Goal: Information Seeking & Learning: Learn about a topic

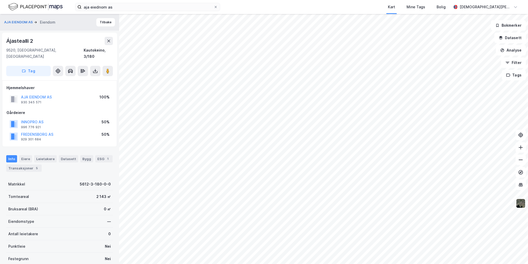
scroll to position [0, 0]
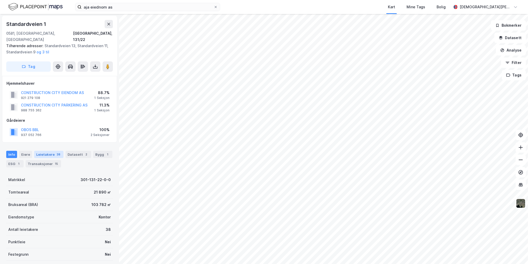
click at [46, 151] on div "Leietakere 38" at bounding box center [48, 154] width 29 height 7
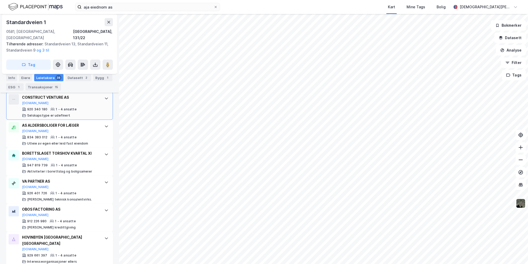
scroll to position [1064, 0]
click at [16, 89] on div "ESG 1" at bounding box center [14, 86] width 17 height 7
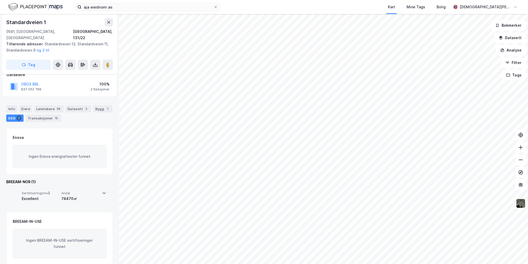
scroll to position [20, 0]
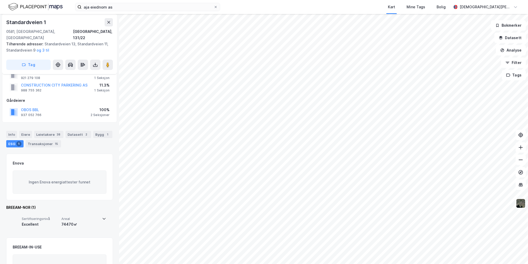
click at [102, 216] on icon at bounding box center [104, 218] width 4 height 4
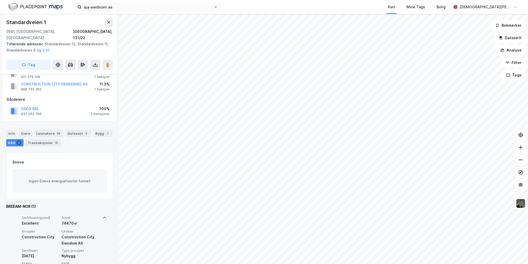
scroll to position [0, 0]
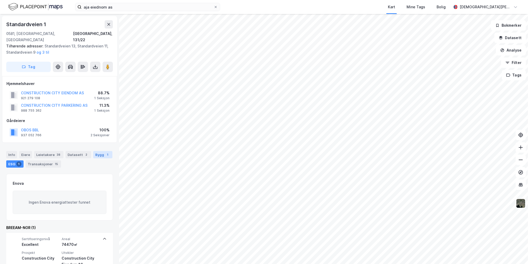
click at [95, 151] on div "Bygg 1" at bounding box center [102, 154] width 19 height 7
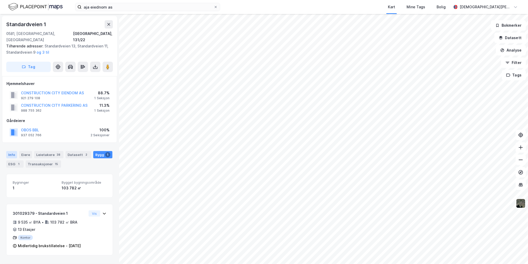
click at [14, 151] on div "Info" at bounding box center [11, 154] width 11 height 7
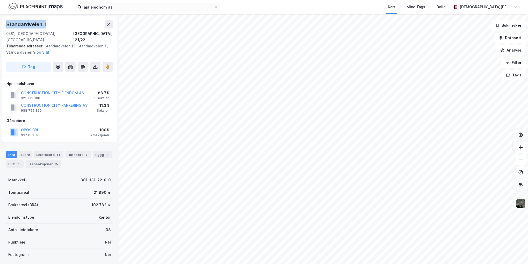
drag, startPoint x: 34, startPoint y: 24, endPoint x: 7, endPoint y: 22, distance: 27.0
click at [7, 22] on div "Standardveien 1" at bounding box center [59, 24] width 107 height 8
copy div "Standardveien 1"
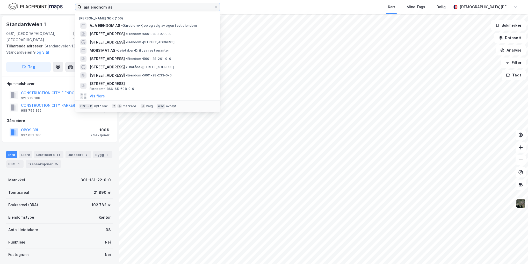
drag, startPoint x: 118, startPoint y: 5, endPoint x: 53, endPoint y: -1, distance: 65.8
click at [53, 0] on html "aja eiednom as Nylige søk (100) AJA EIENDOM AS • Gårdeiere • Kjøp og salg av eg…" at bounding box center [264, 132] width 528 height 264
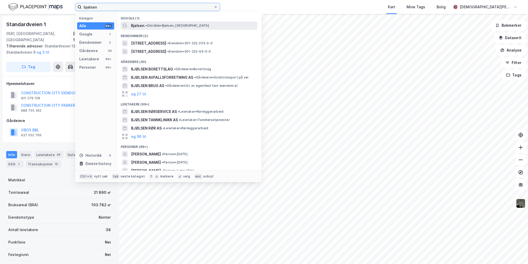
type input "bjølsen"
click at [181, 22] on div "Bjølsen • Område • [GEOGRAPHIC_DATA], [GEOGRAPHIC_DATA]" at bounding box center [189, 25] width 137 height 8
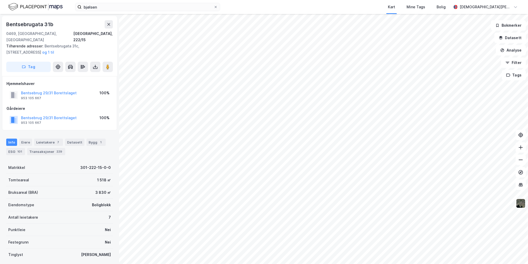
scroll to position [0, 0]
click at [93, 138] on div "Bygg 1" at bounding box center [95, 141] width 19 height 7
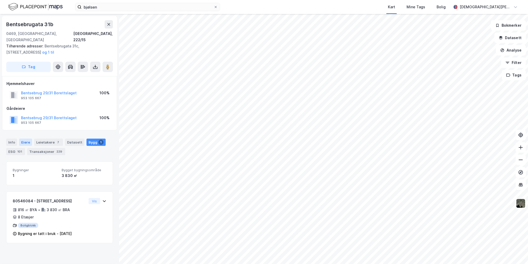
click at [22, 139] on div "Eiere" at bounding box center [25, 142] width 13 height 7
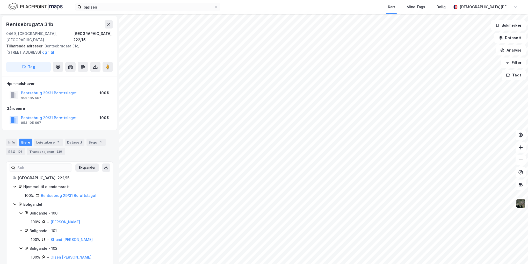
click at [14, 186] on icon at bounding box center [14, 187] width 3 height 2
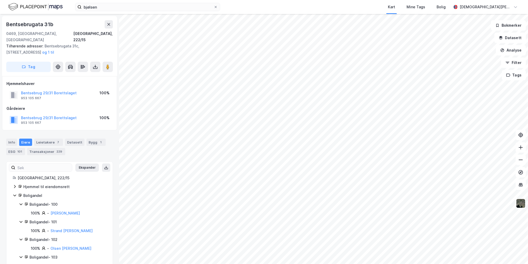
click at [15, 193] on icon at bounding box center [15, 195] width 4 height 4
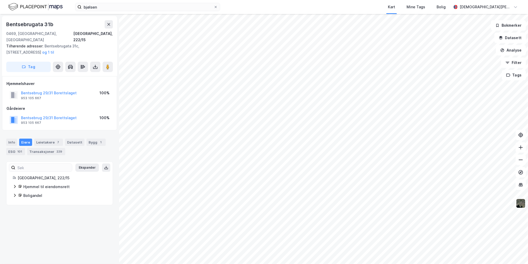
click at [15, 194] on icon at bounding box center [15, 195] width 2 height 3
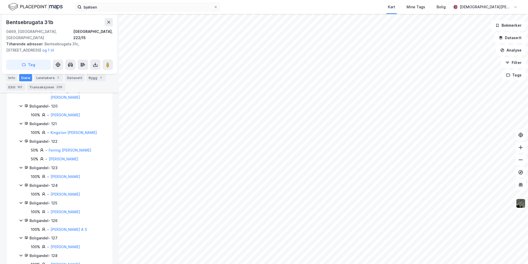
scroll to position [981, 0]
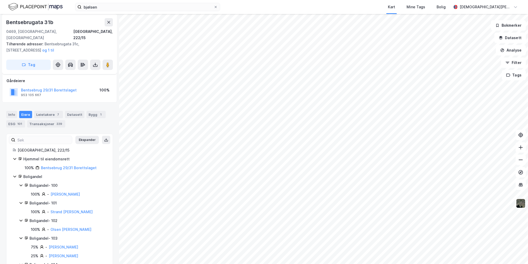
scroll to position [6, 0]
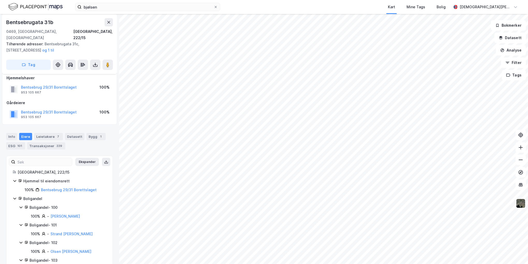
click at [14, 198] on icon at bounding box center [14, 199] width 3 height 2
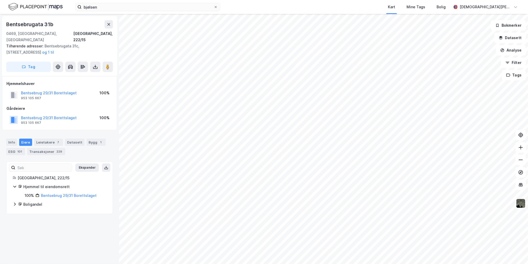
scroll to position [0, 0]
click at [16, 184] on icon at bounding box center [15, 186] width 4 height 4
click at [17, 184] on icon at bounding box center [15, 186] width 4 height 4
click at [52, 139] on div "Leietakere 7" at bounding box center [48, 142] width 29 height 7
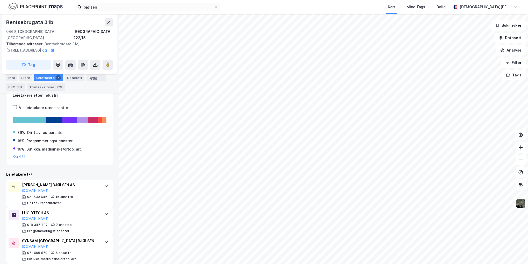
scroll to position [78, 0]
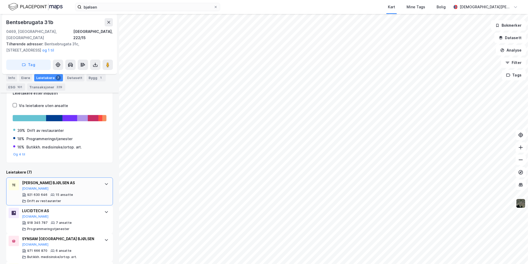
click at [69, 183] on div "[PERSON_NAME] BJØLSEN AS [DOMAIN_NAME]" at bounding box center [60, 185] width 77 height 11
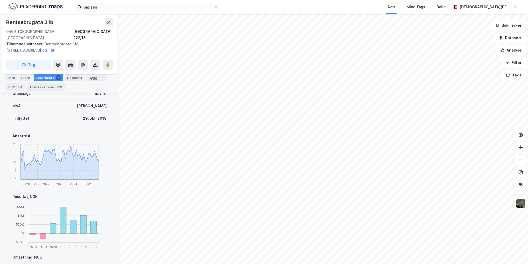
scroll to position [207, 0]
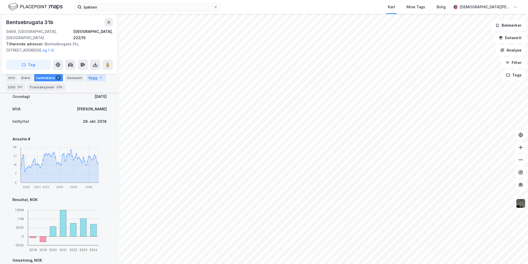
click at [90, 76] on div "Bygg 1" at bounding box center [95, 77] width 19 height 7
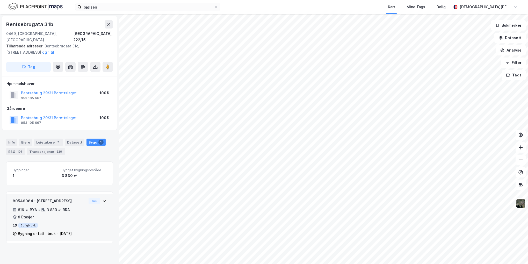
click at [92, 215] on div "80546084 - [GEOGRAPHIC_DATA] 31A 816 ㎡ BYA • 3 830 ㎡ BRA • 8 Etasjer Boligblokk…" at bounding box center [60, 219] width 94 height 43
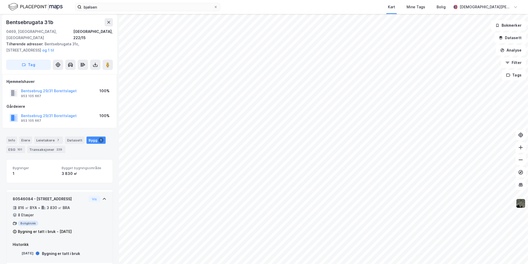
scroll to position [3, 0]
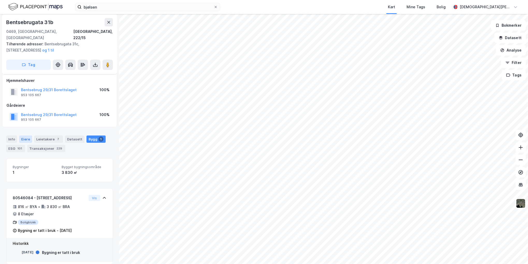
click at [28, 135] on div "Eiere" at bounding box center [25, 138] width 13 height 7
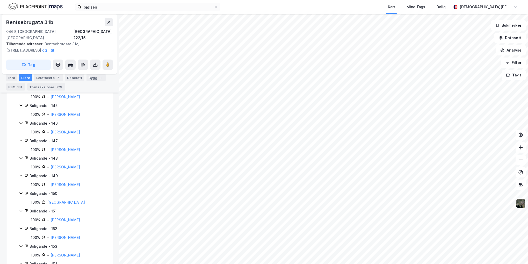
scroll to position [990, 0]
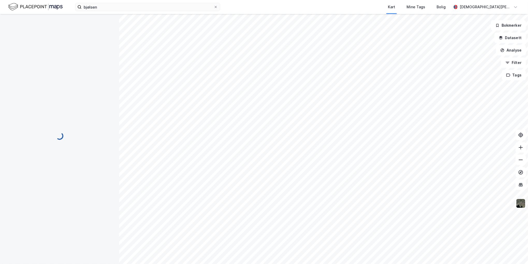
scroll to position [990, 0]
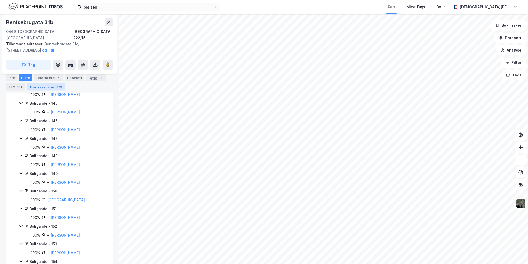
click at [39, 86] on div "Transaksjoner 229" at bounding box center [46, 86] width 38 height 7
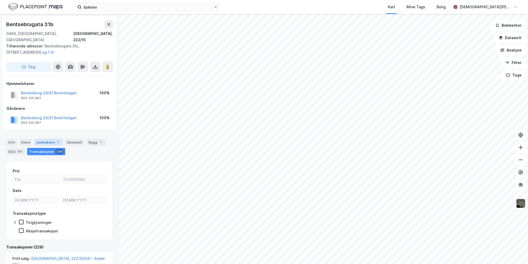
click at [49, 139] on div "Leietakere 7" at bounding box center [48, 142] width 29 height 7
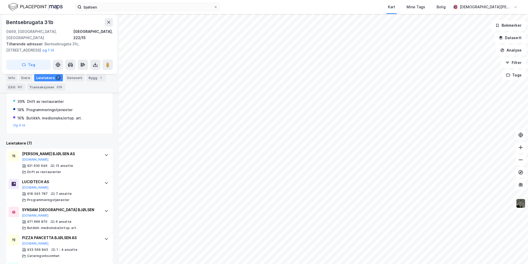
scroll to position [181, 0]
